Goal: Navigation & Orientation: Find specific page/section

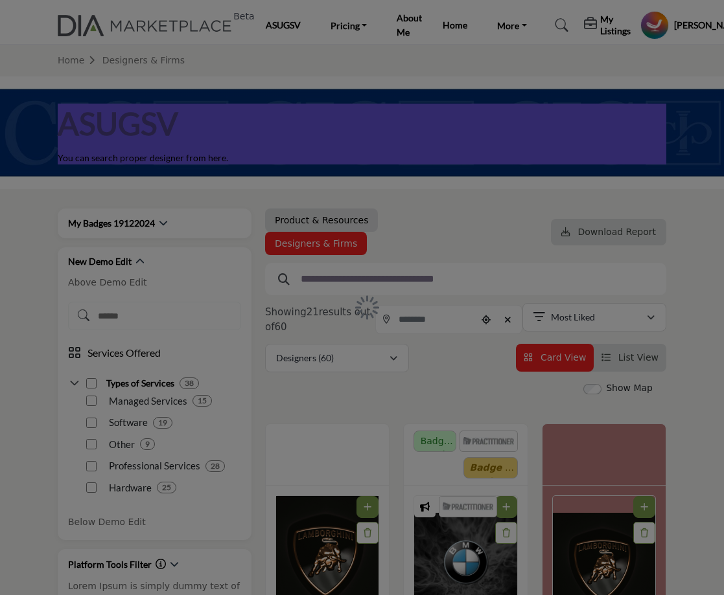
click at [673, 314] on div at bounding box center [362, 297] width 724 height 595
drag, startPoint x: 367, startPoint y: 334, endPoint x: 365, endPoint y: 587, distance: 253.3
click at [468, 214] on div at bounding box center [362, 297] width 724 height 595
click at [560, 194] on div at bounding box center [362, 297] width 724 height 595
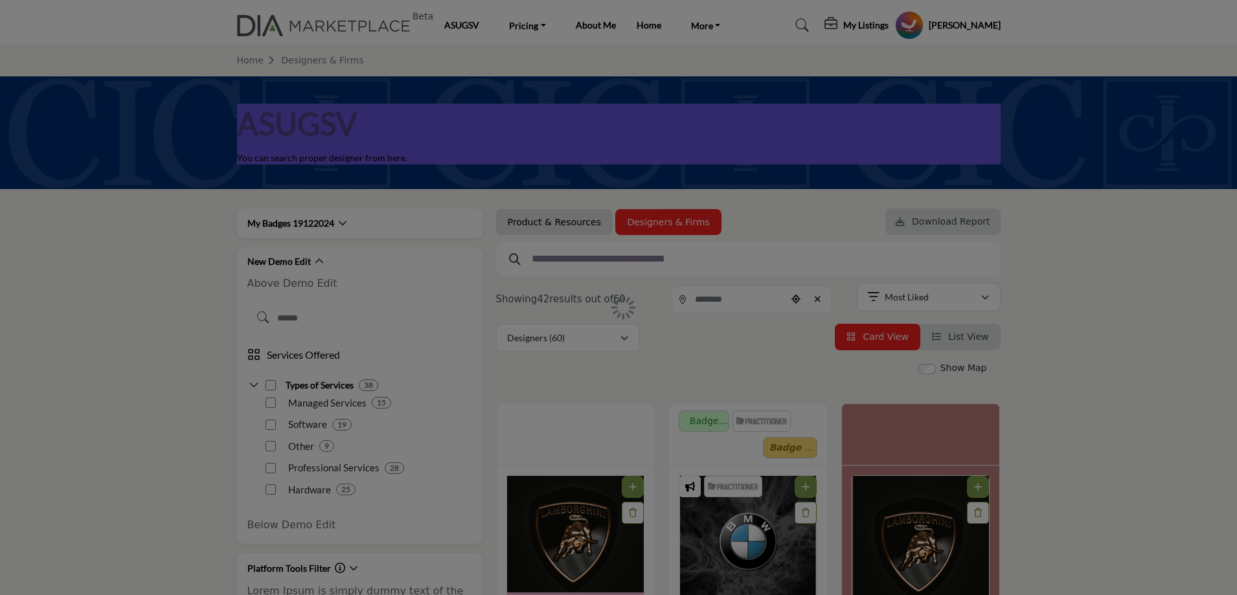
click at [1138, 318] on div at bounding box center [618, 297] width 1237 height 595
